Goal: Task Accomplishment & Management: Manage account settings

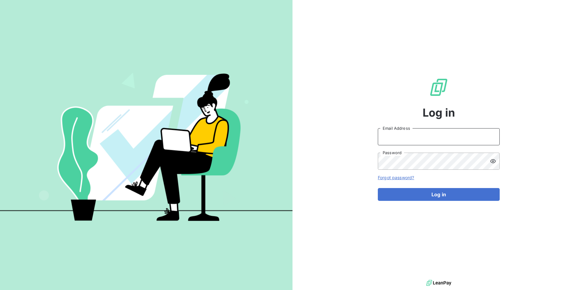
click at [398, 145] on input "Email Address" at bounding box center [439, 136] width 122 height 17
type input "admin@demo"
click at [464, 195] on button "Log in" at bounding box center [439, 194] width 122 height 13
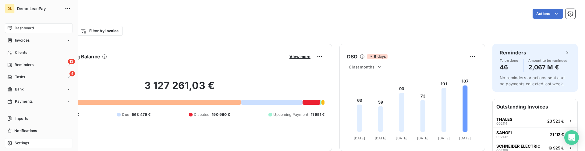
click at [29, 141] on span "Settings" at bounding box center [22, 142] width 14 height 5
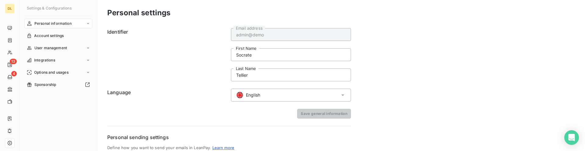
click at [271, 98] on div "English" at bounding box center [291, 94] width 120 height 13
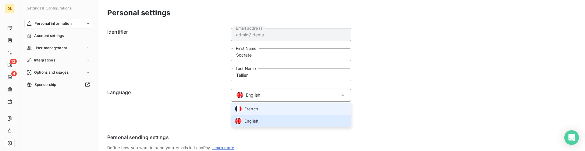
click at [263, 107] on li "French" at bounding box center [291, 108] width 120 height 12
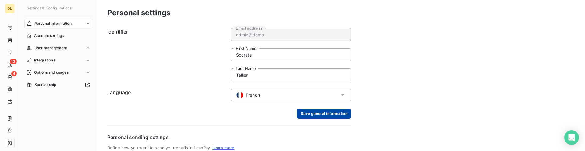
click at [338, 116] on button "Save general information" at bounding box center [324, 114] width 54 height 10
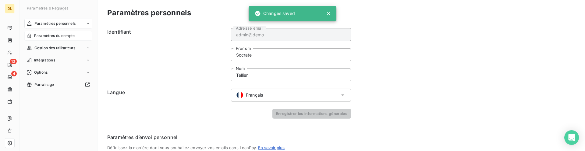
click at [46, 34] on span "Paramètres du compte" at bounding box center [54, 35] width 41 height 5
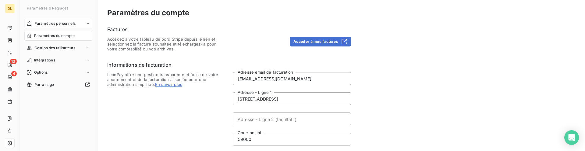
click at [64, 24] on span "Paramètres personnels" at bounding box center [54, 23] width 41 height 5
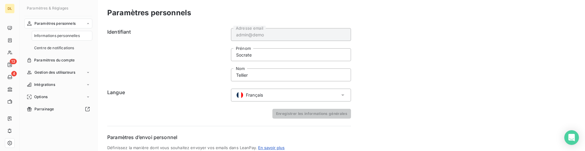
click at [289, 94] on div "Français" at bounding box center [291, 94] width 120 height 13
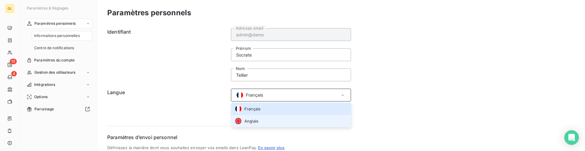
click at [280, 118] on li "Anglais" at bounding box center [291, 121] width 120 height 12
